Goal: Manage account settings

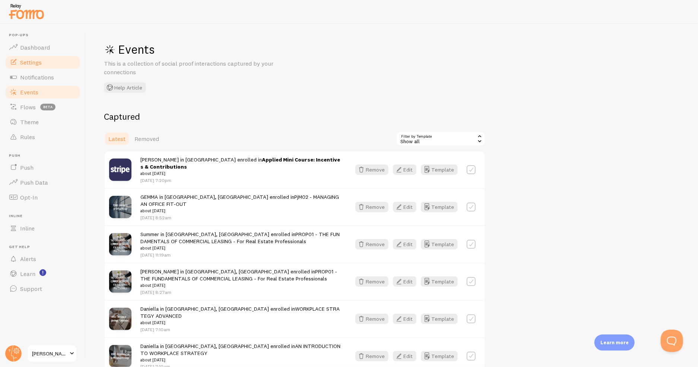
click at [42, 56] on link "Settings" at bounding box center [42, 62] width 77 height 15
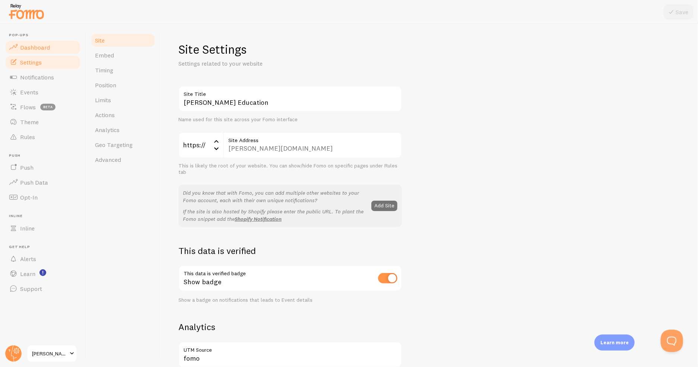
click at [41, 51] on link "Dashboard" at bounding box center [42, 47] width 77 height 15
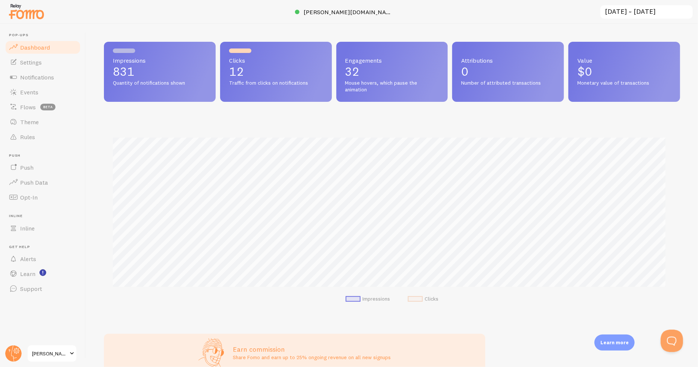
scroll to position [196, 571]
click at [42, 355] on span "[PERSON_NAME] Education" at bounding box center [49, 353] width 35 height 9
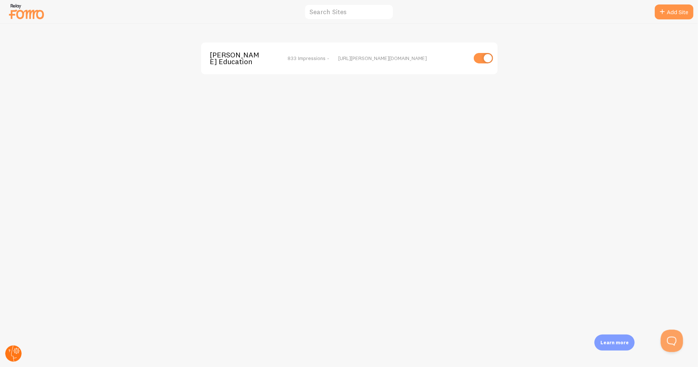
click at [16, 348] on icon at bounding box center [17, 351] width 6 height 6
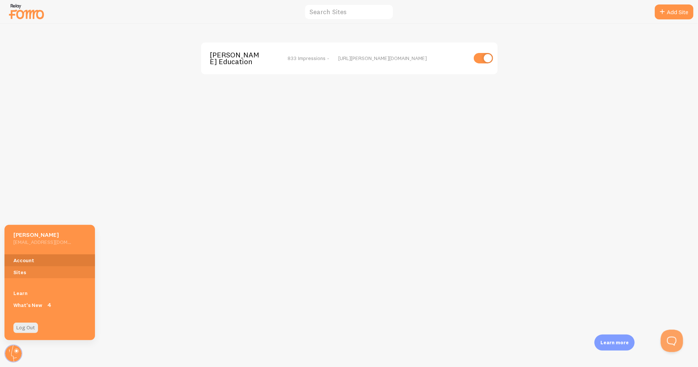
click at [27, 259] on link "Account" at bounding box center [49, 260] width 91 height 12
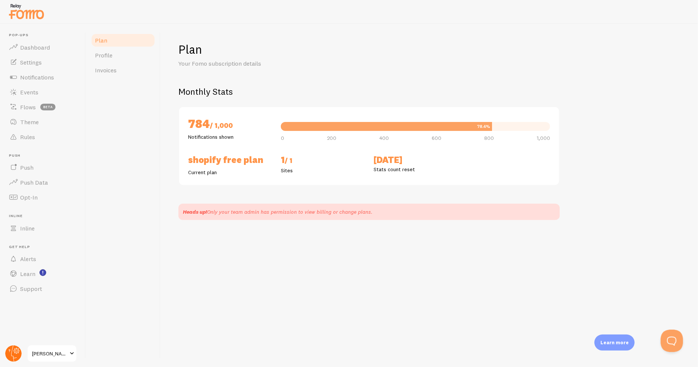
click at [13, 352] on circle at bounding box center [13, 353] width 16 height 16
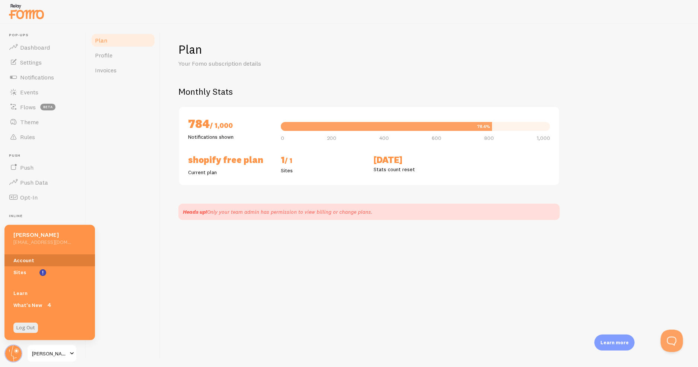
click at [40, 260] on link "Account" at bounding box center [49, 260] width 91 height 12
click at [195, 248] on div "Plan Your Fomo subscription details Monthly Stats 784 / 1,000 Notifications sho…" at bounding box center [430, 195] width 538 height 343
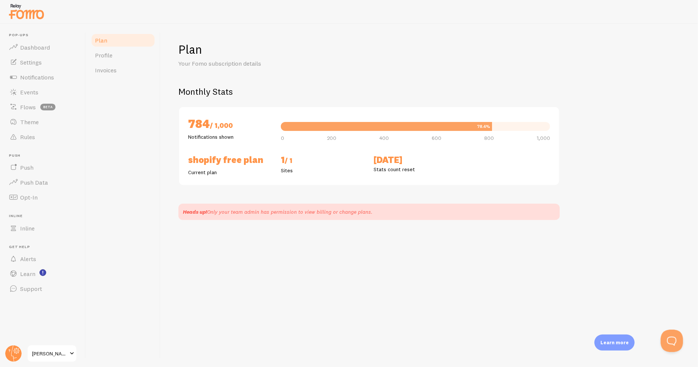
drag, startPoint x: 247, startPoint y: 281, endPoint x: 167, endPoint y: 276, distance: 80.6
click at [167, 276] on div "Plan Your Fomo subscription details Monthly Stats 784 / 1,000 Notifications sho…" at bounding box center [430, 195] width 538 height 343
click at [676, 336] on button "Open Beacon popover" at bounding box center [670, 339] width 22 height 22
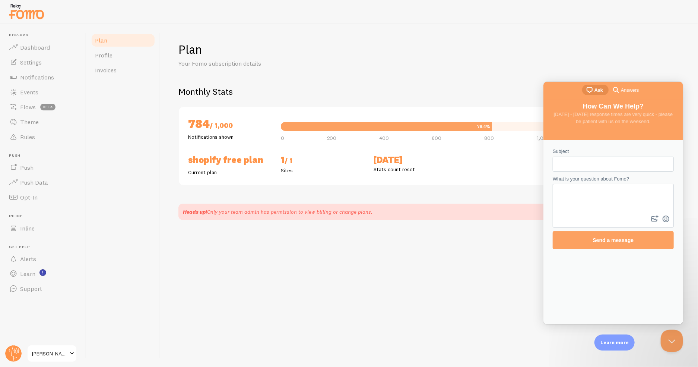
click at [614, 85] on span "search-medium" at bounding box center [615, 89] width 9 height 9
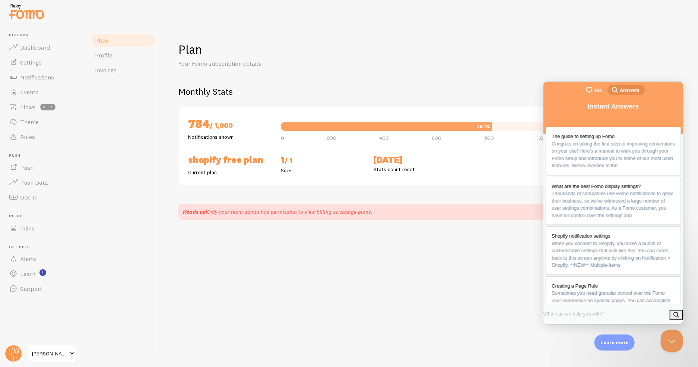
click at [419, 270] on div "Plan Your Fomo subscription details Monthly Stats 784 / 1,000 Notifications sho…" at bounding box center [430, 195] width 538 height 343
drag, startPoint x: 674, startPoint y: 344, endPoint x: 672, endPoint y: 543, distance: 198.9
click at [673, 343] on button "Close Beacon popover" at bounding box center [670, 339] width 22 height 22
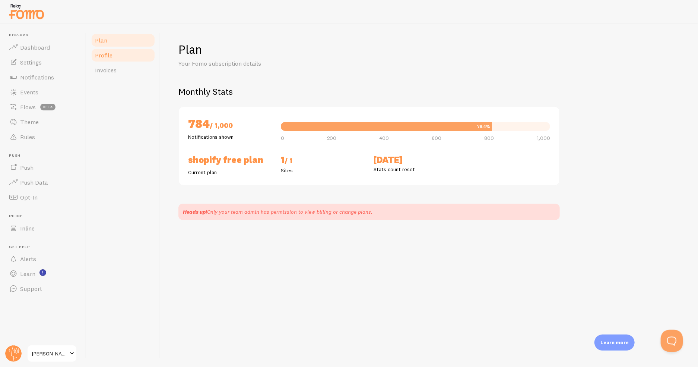
click at [114, 54] on link "Profile" at bounding box center [123, 55] width 65 height 15
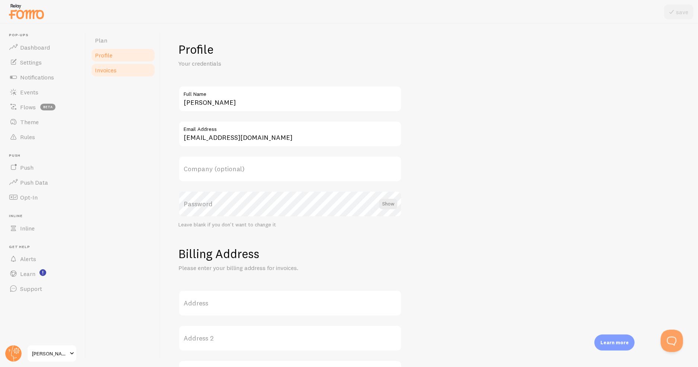
click at [113, 68] on span "Invoices" at bounding box center [106, 69] width 22 height 7
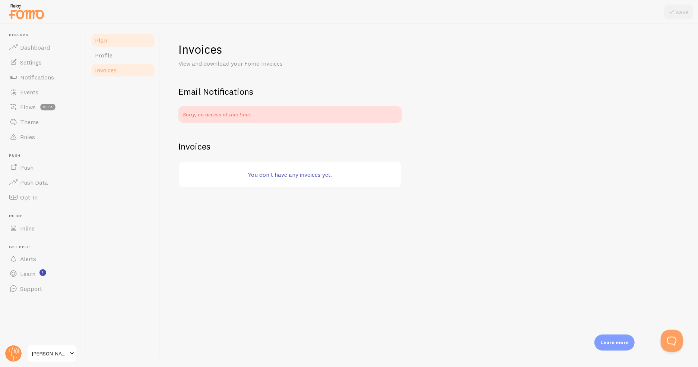
click at [118, 45] on link "Plan" at bounding box center [123, 40] width 65 height 15
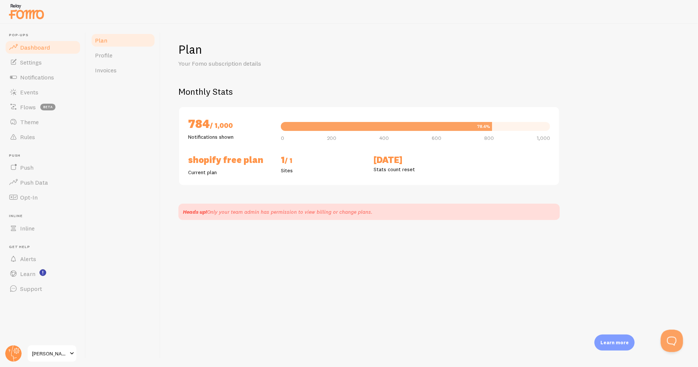
click at [28, 48] on span "Dashboard" at bounding box center [35, 47] width 30 height 7
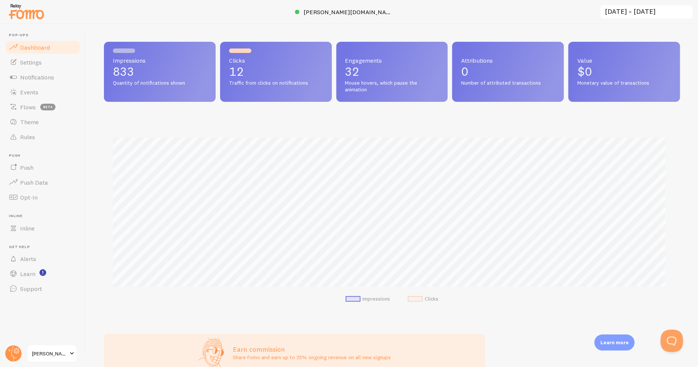
scroll to position [196, 571]
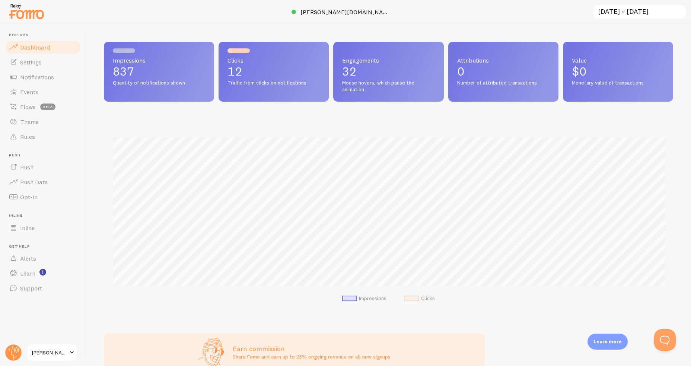
scroll to position [372350, 371982]
